Goal: Information Seeking & Learning: Learn about a topic

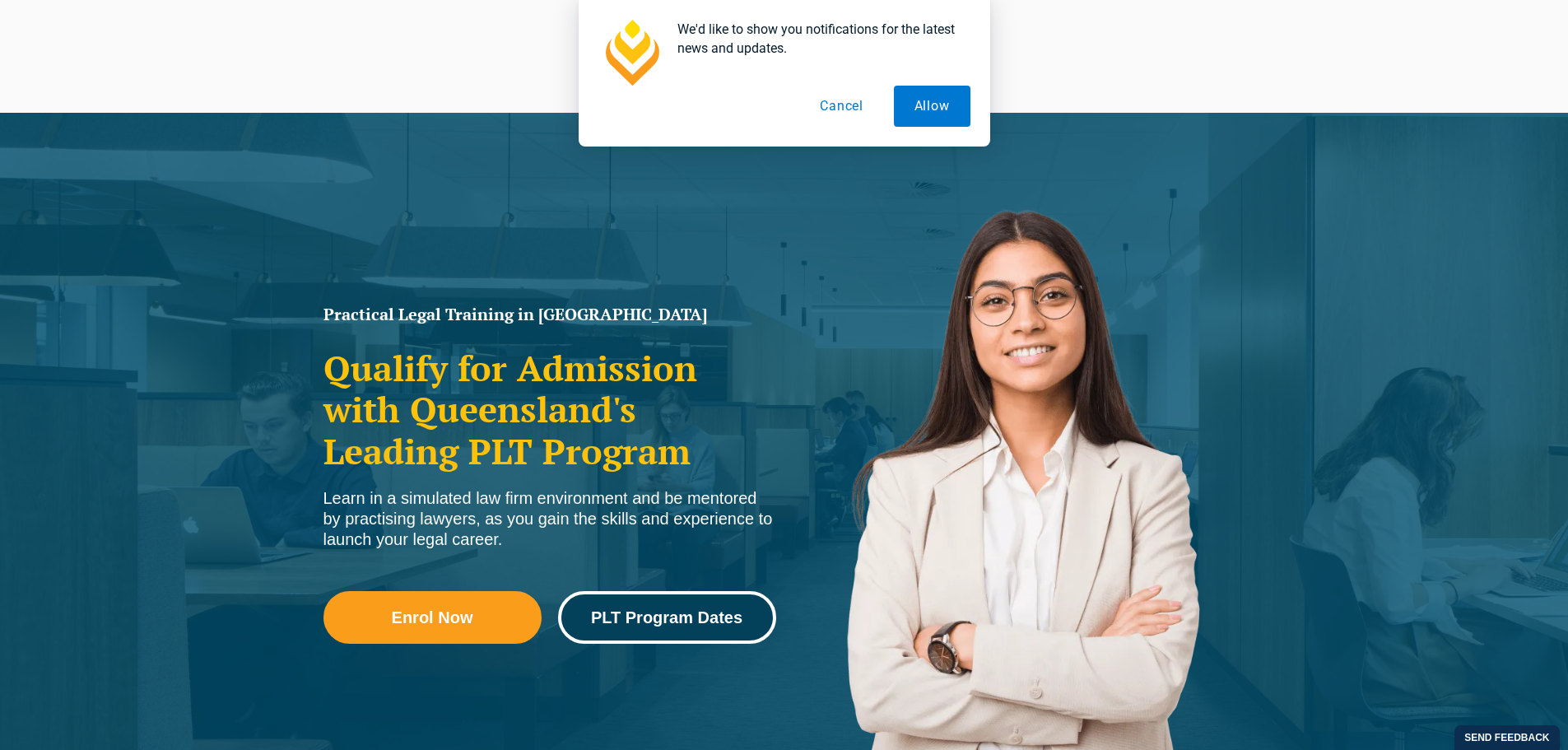
click at [631, 615] on span "PLT Program Dates" at bounding box center [667, 616] width 152 height 16
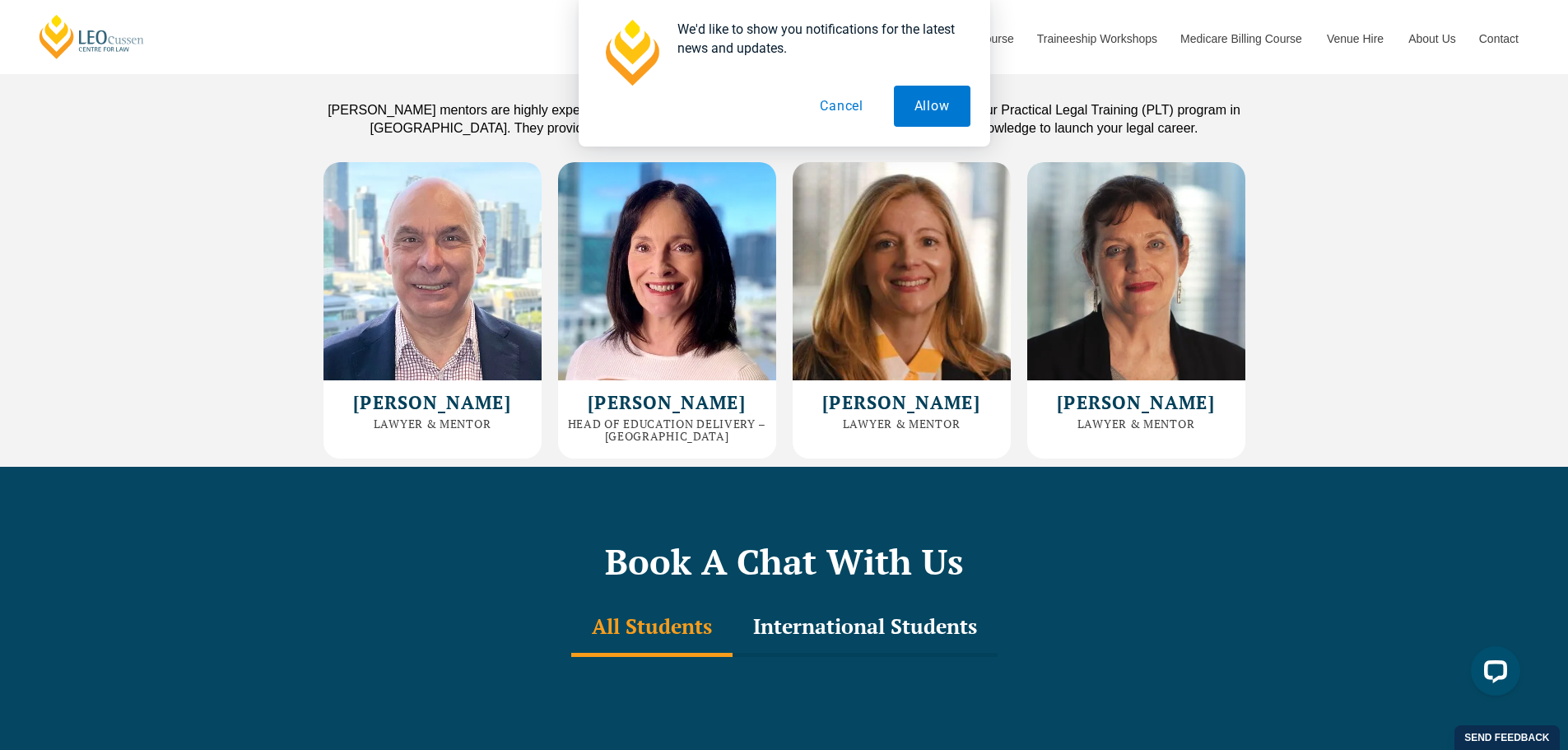
scroll to position [4535, 0]
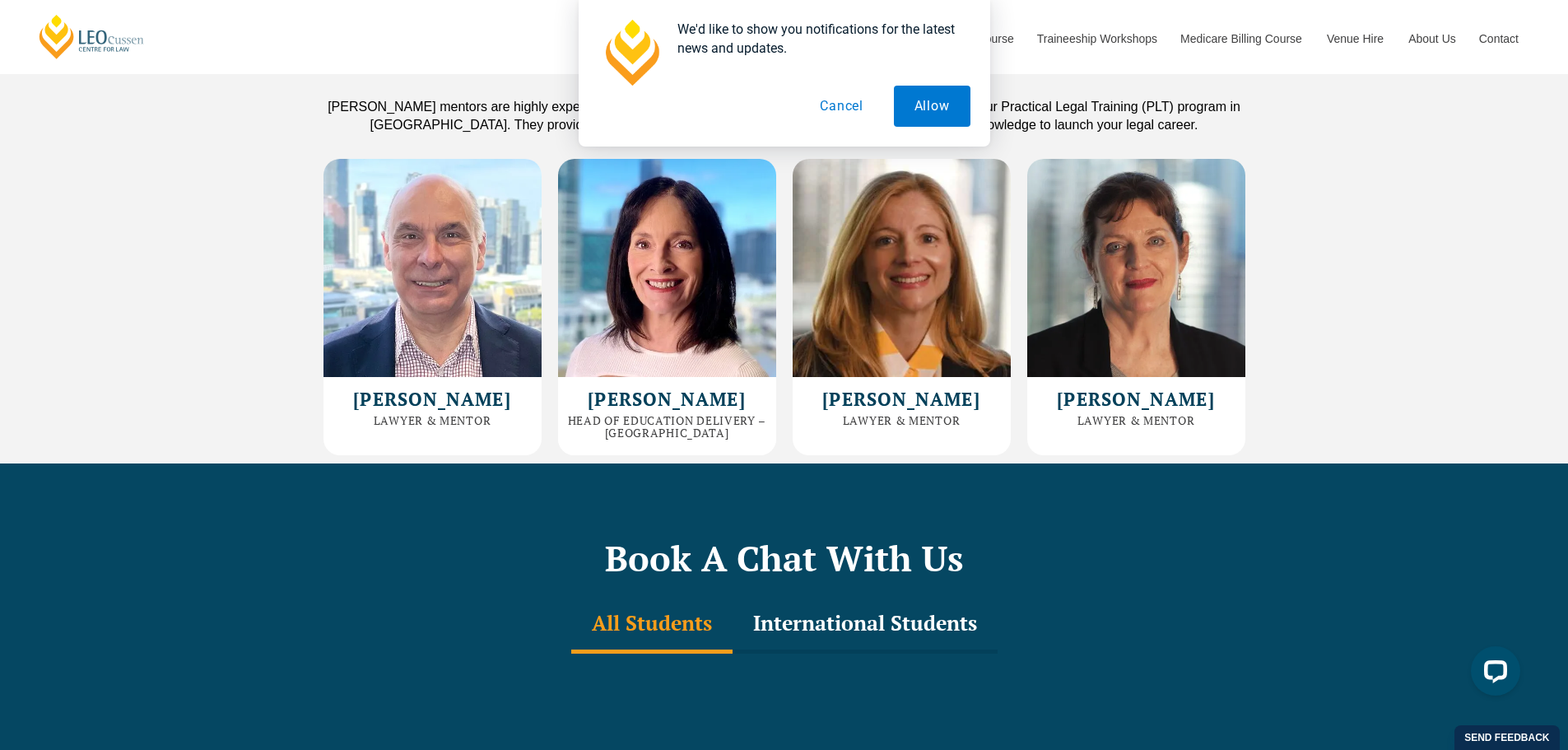
click at [825, 596] on div "International Students" at bounding box center [865, 625] width 265 height 58
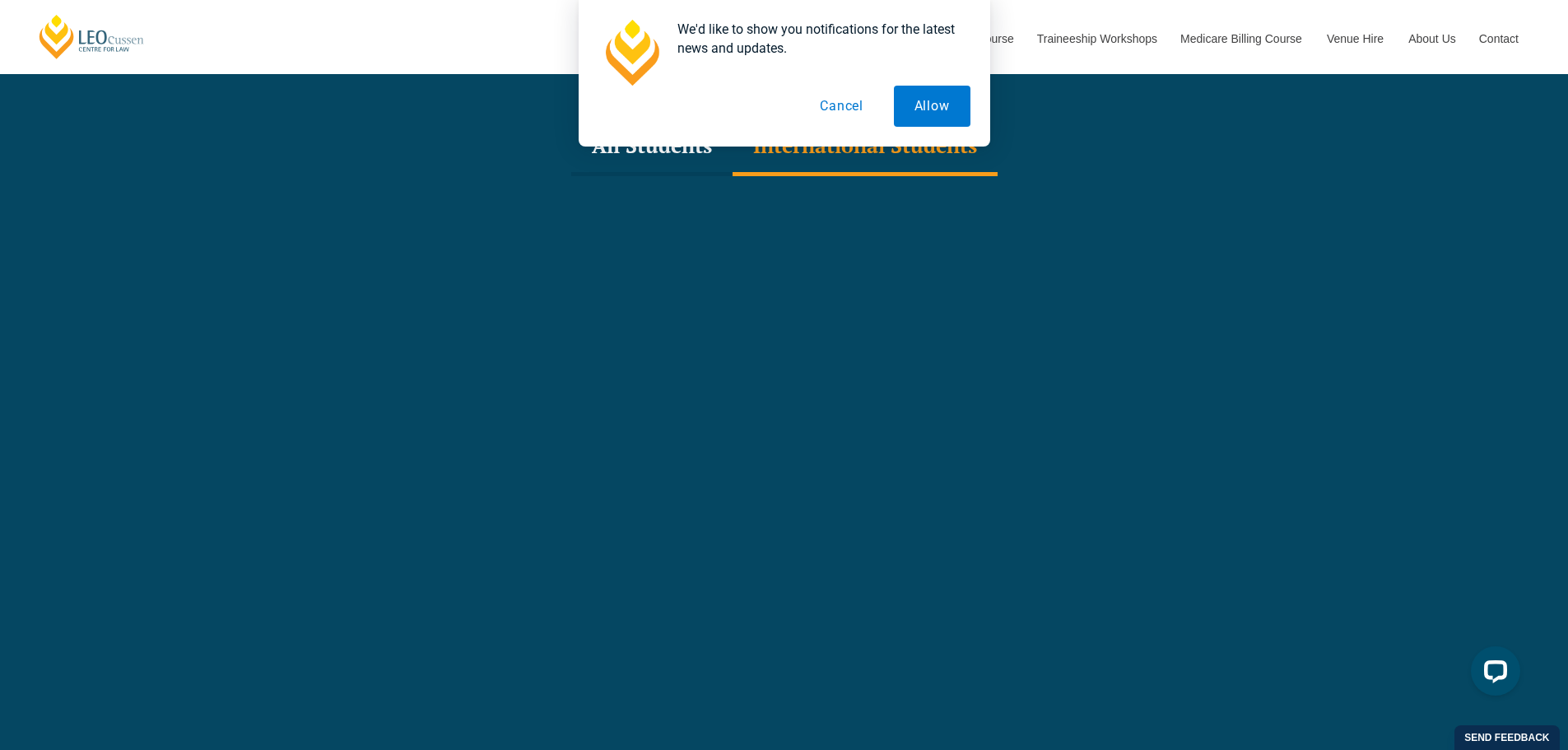
scroll to position [5110, 0]
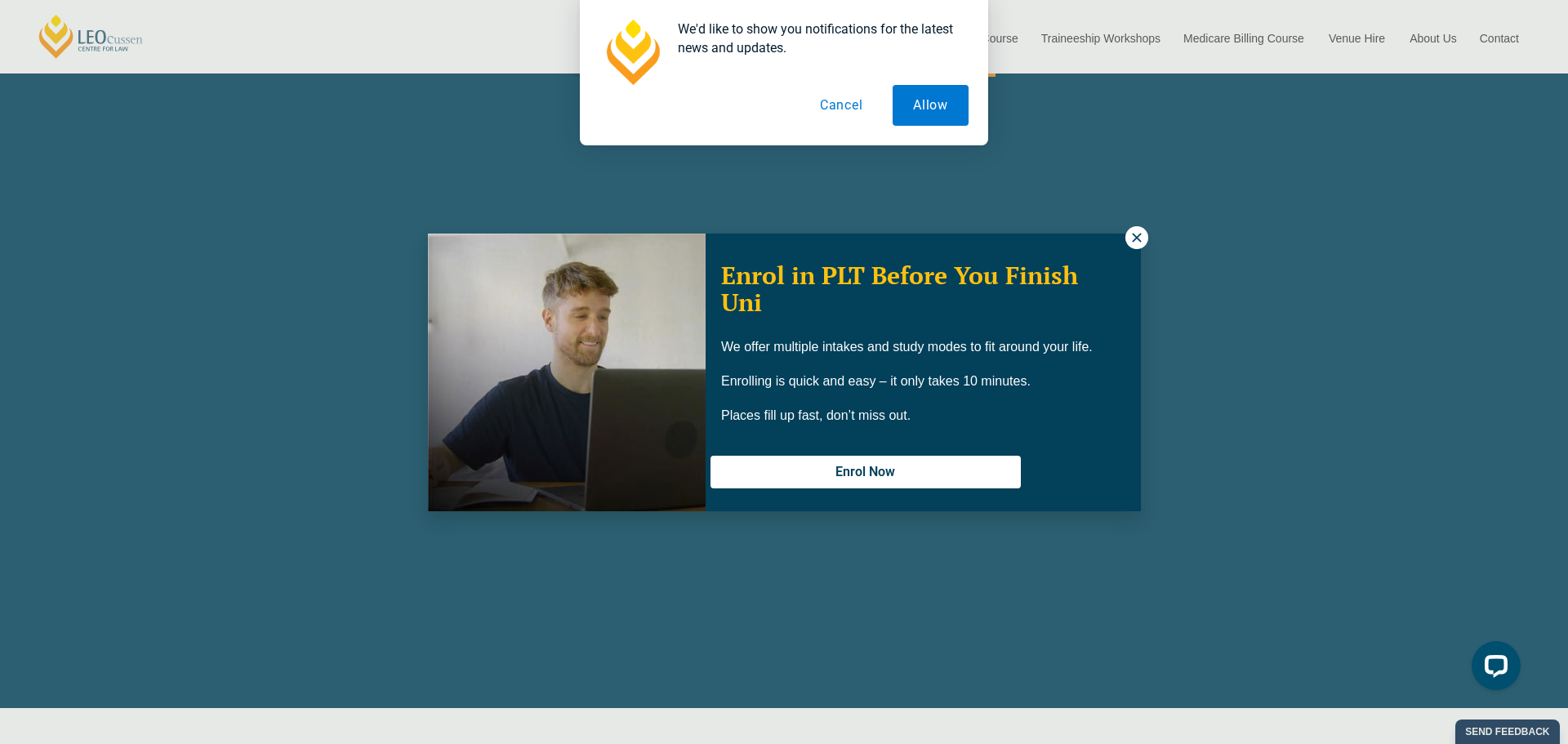
click at [1199, 533] on div "Enrol in PLT Before You Finish Uni We offer multiple intakes and study modes to…" at bounding box center [784, 372] width 1568 height 744
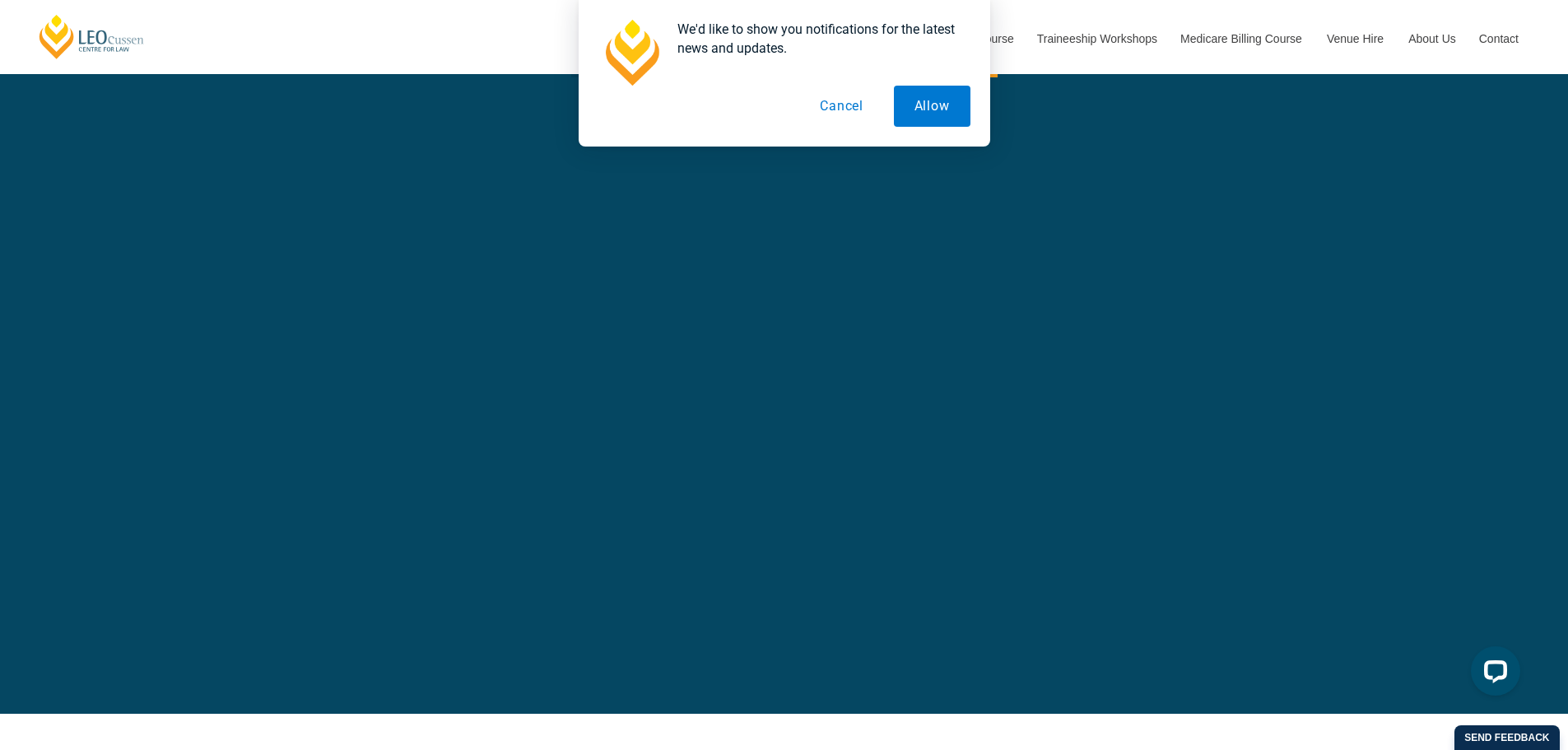
scroll to position [5029, 0]
